Goal: Information Seeking & Learning: Understand process/instructions

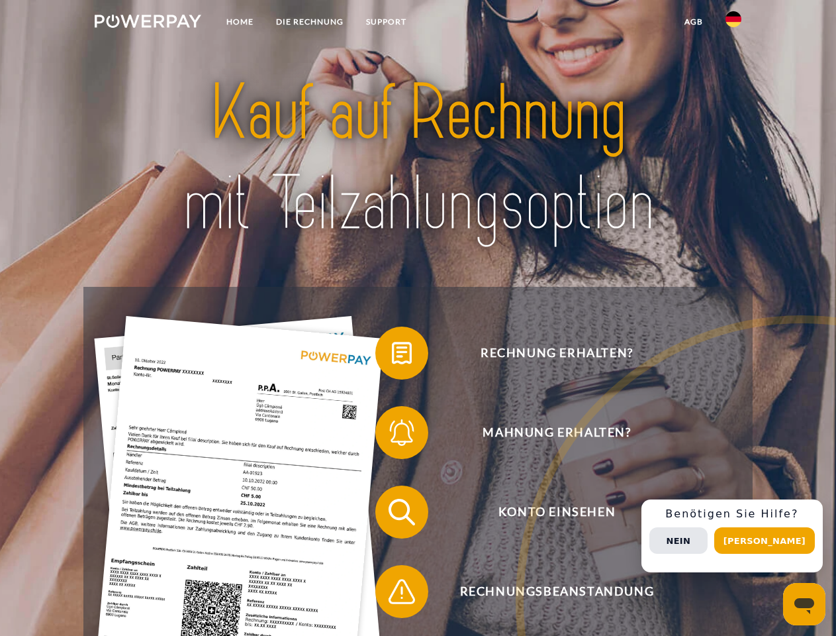
click at [148, 23] on img at bounding box center [148, 21] width 107 height 13
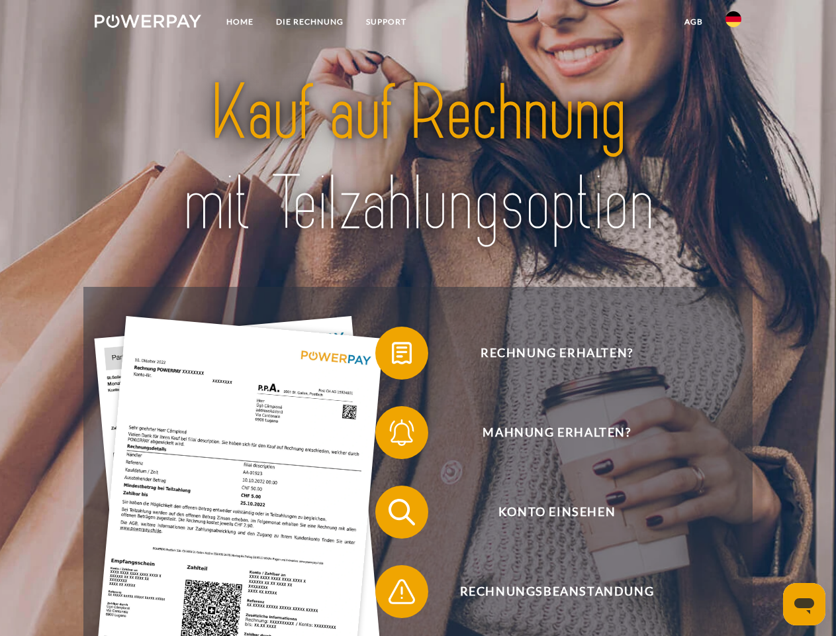
click at [734, 23] on img at bounding box center [734, 19] width 16 height 16
click at [693, 22] on link "agb" at bounding box center [693, 22] width 41 height 24
click at [392, 356] on span at bounding box center [382, 353] width 66 height 66
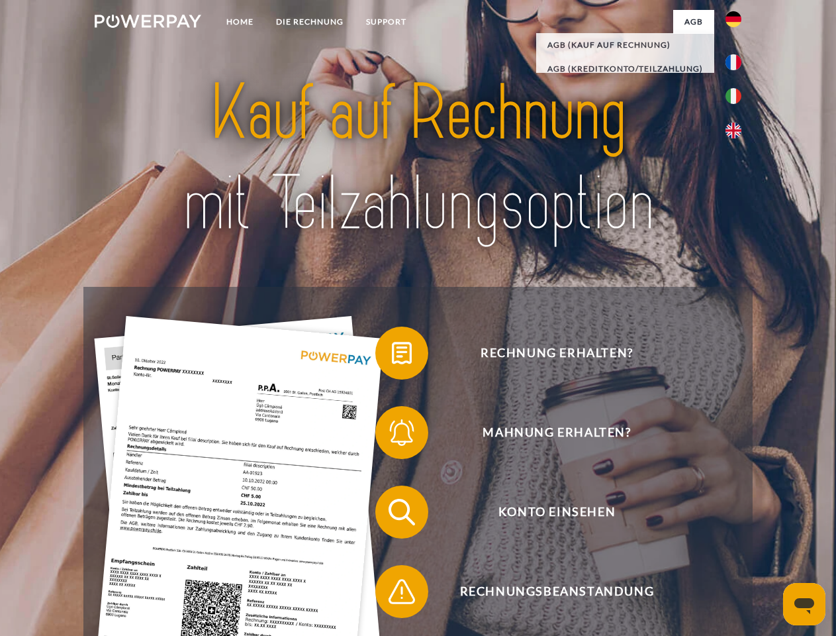
click at [392, 435] on span at bounding box center [382, 432] width 66 height 66
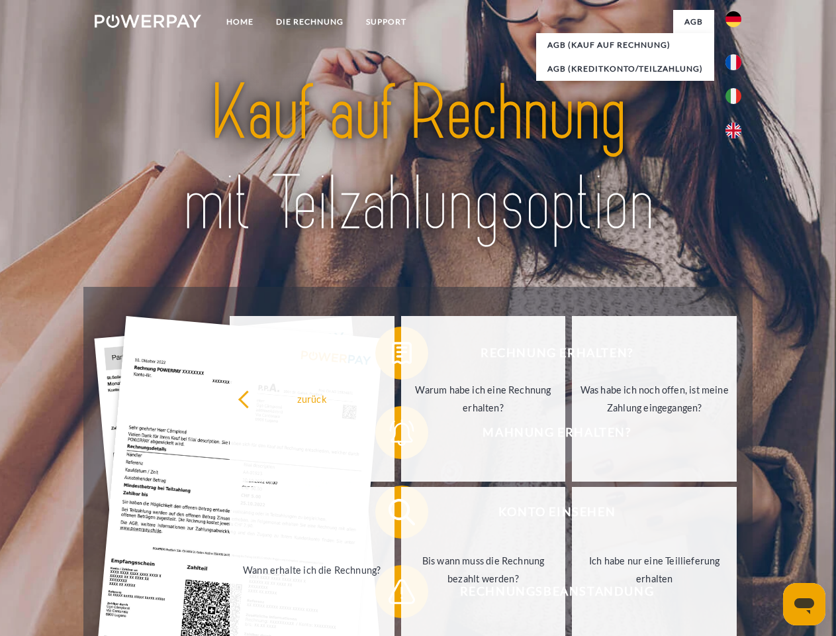
click at [401, 514] on link "Bis wann muss die Rechnung bezahlt werden?" at bounding box center [483, 570] width 165 height 166
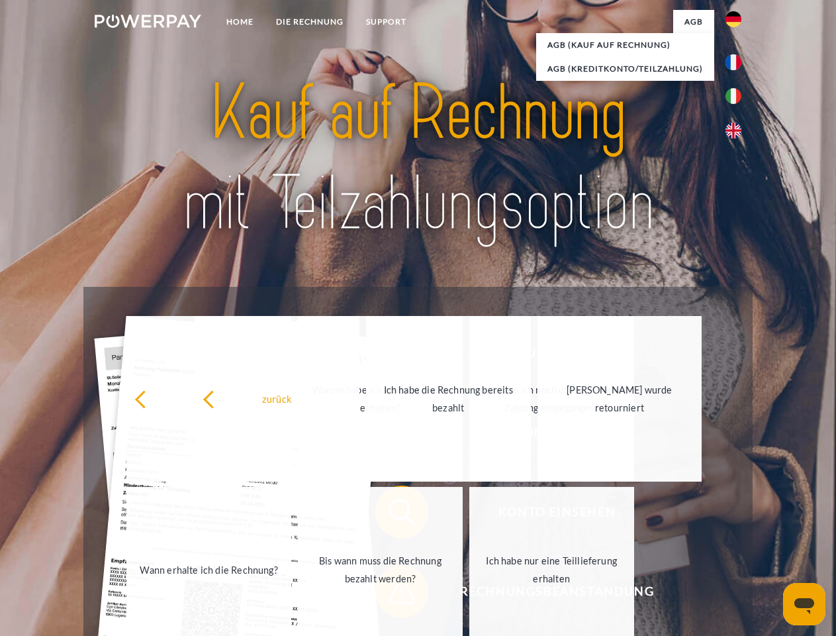
click at [469, 594] on link "Ich habe nur eine Teillieferung erhalten" at bounding box center [551, 570] width 165 height 166
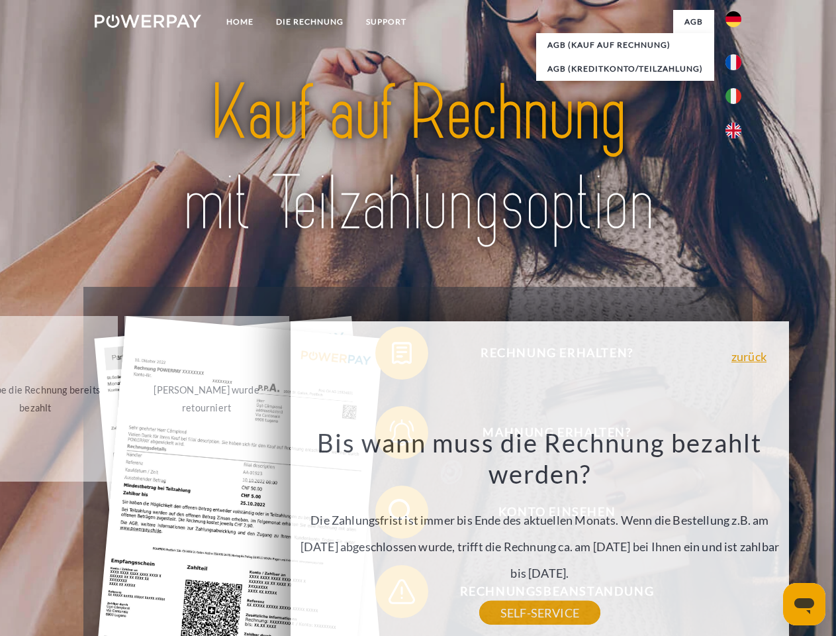
click at [737, 536] on div "Rechnung erhalten? Mahnung erhalten? Konto einsehen" at bounding box center [417, 552] width 669 height 530
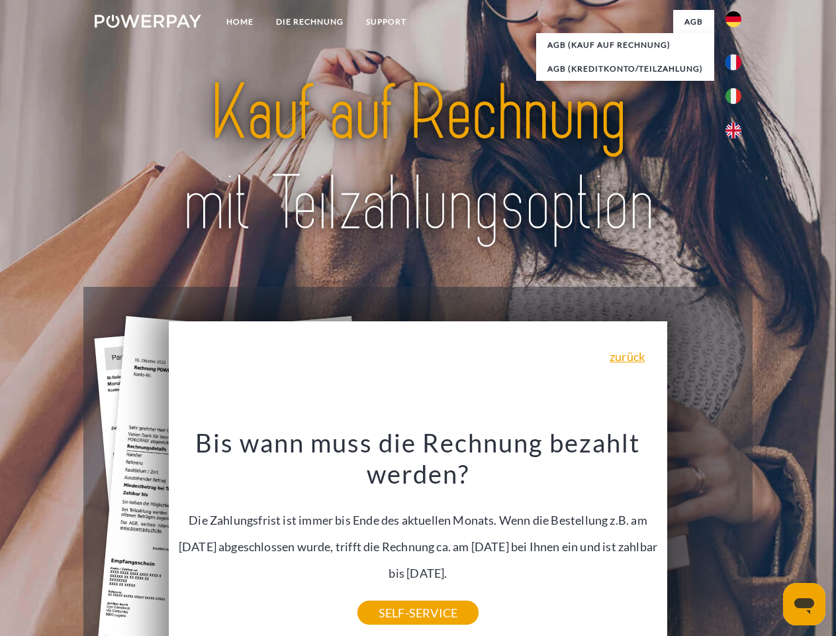
click at [704, 538] on span "Konto einsehen" at bounding box center [557, 511] width 324 height 53
click at [769, 540] on header "Home DIE RECHNUNG SUPPORT" at bounding box center [418, 457] width 836 height 914
